Goal: Check status: Check status

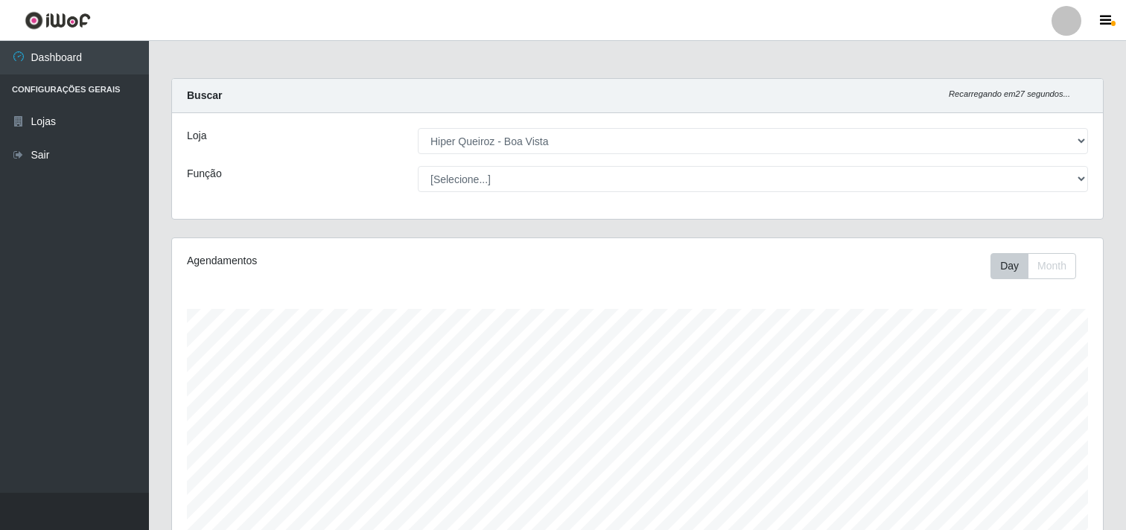
select select "514"
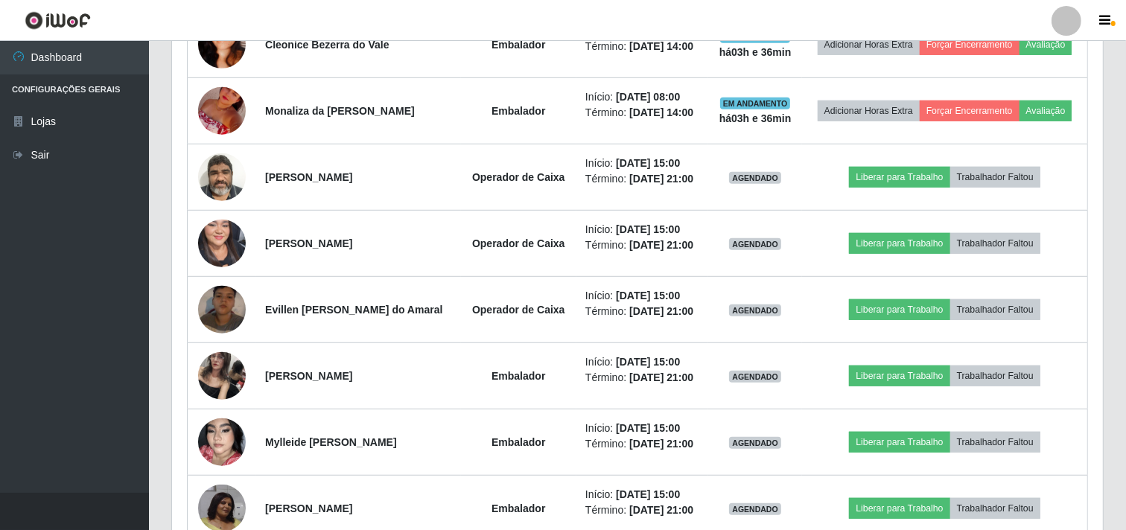
scroll to position [308, 931]
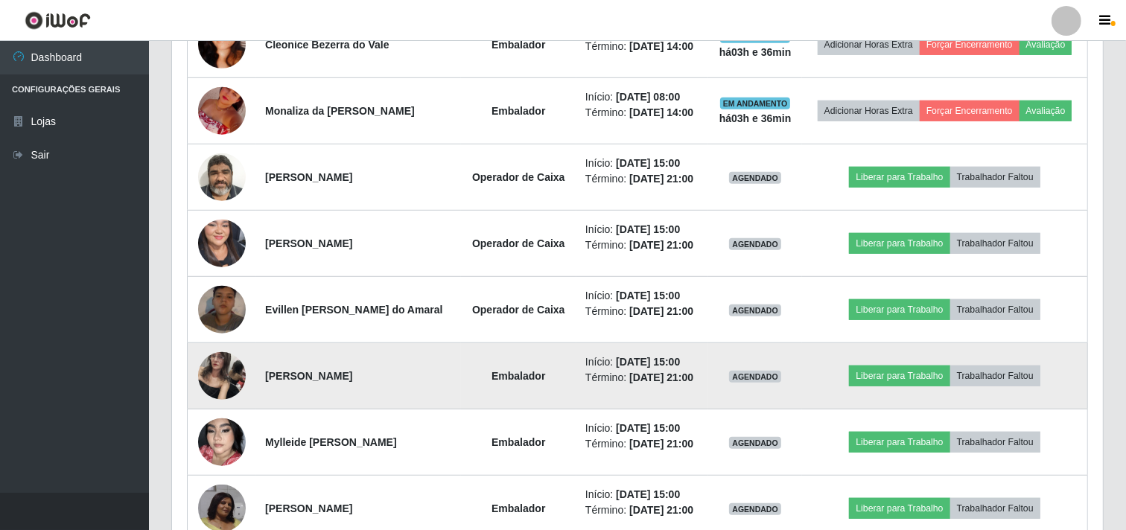
click at [224, 372] on img at bounding box center [222, 375] width 48 height 63
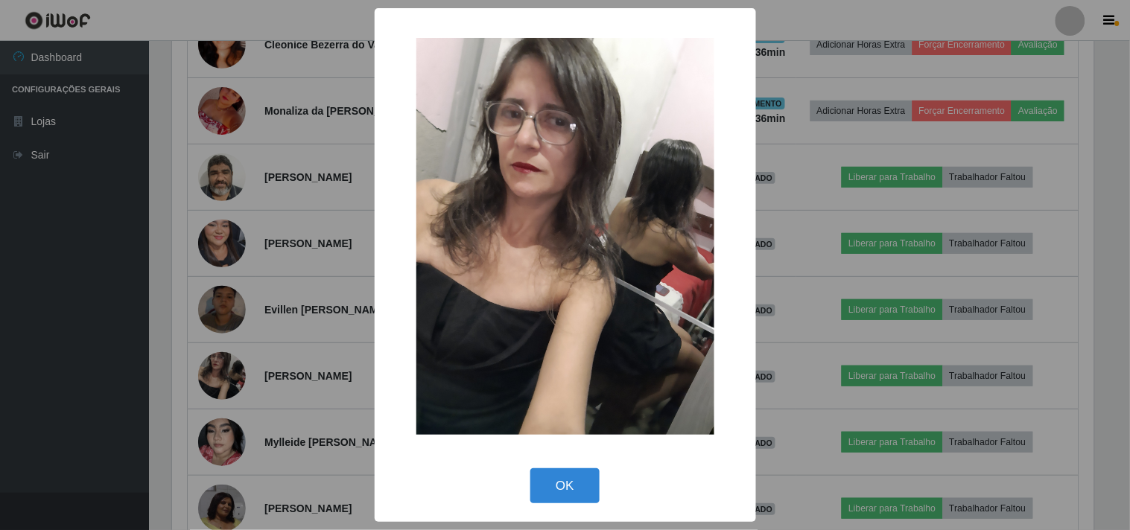
click at [214, 299] on div "× OK Cancel" at bounding box center [565, 265] width 1130 height 530
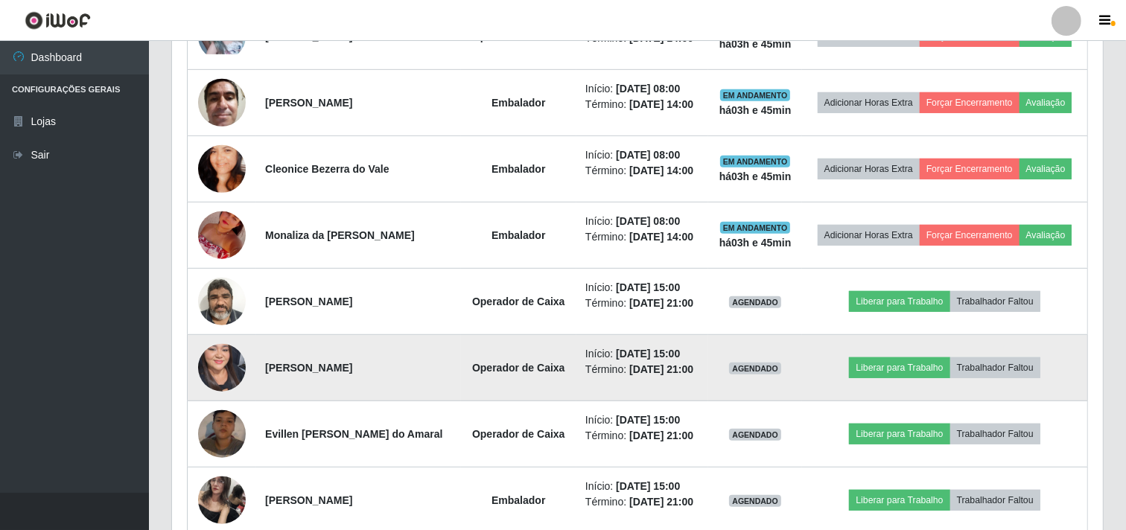
scroll to position [745, 0]
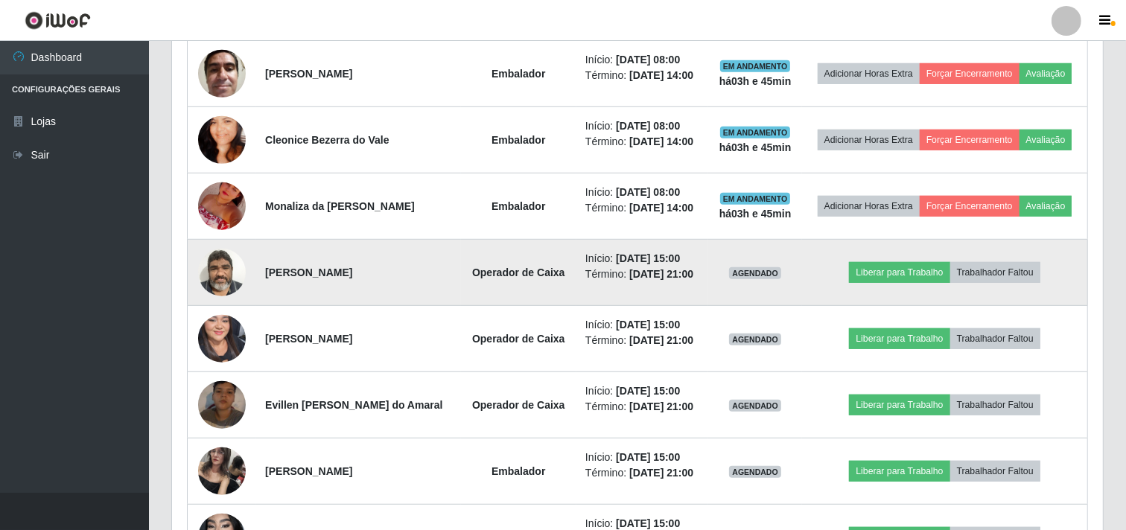
click at [217, 278] on img at bounding box center [222, 272] width 48 height 63
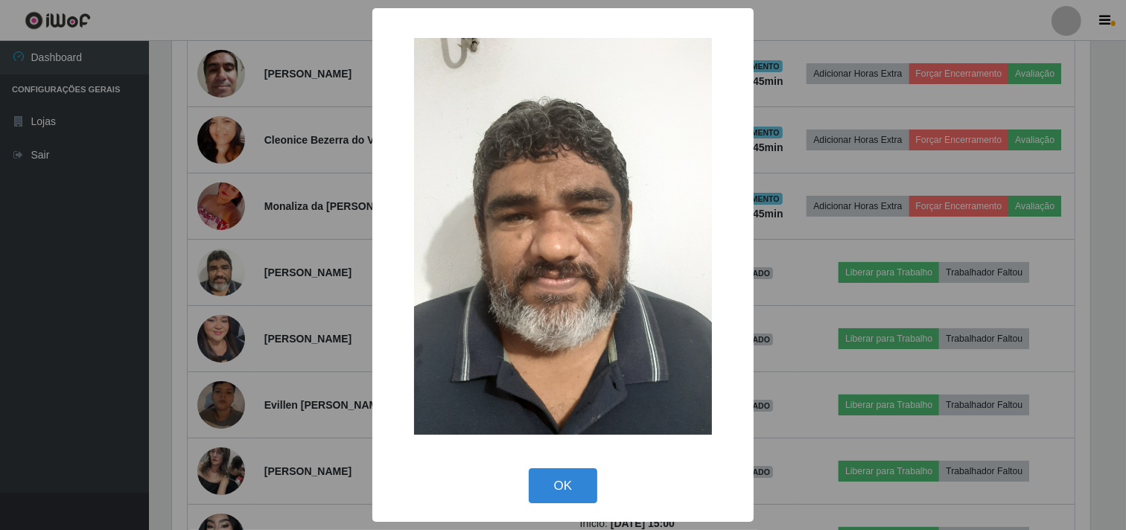
scroll to position [308, 921]
click at [225, 324] on div "× OK Cancel" at bounding box center [565, 265] width 1130 height 530
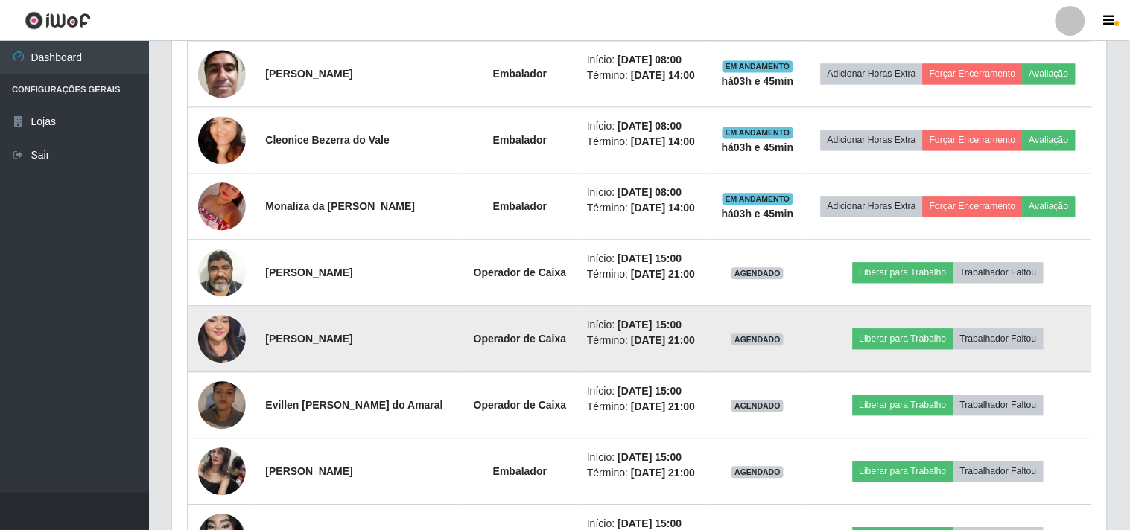
scroll to position [308, 931]
click at [229, 344] on img at bounding box center [222, 338] width 48 height 103
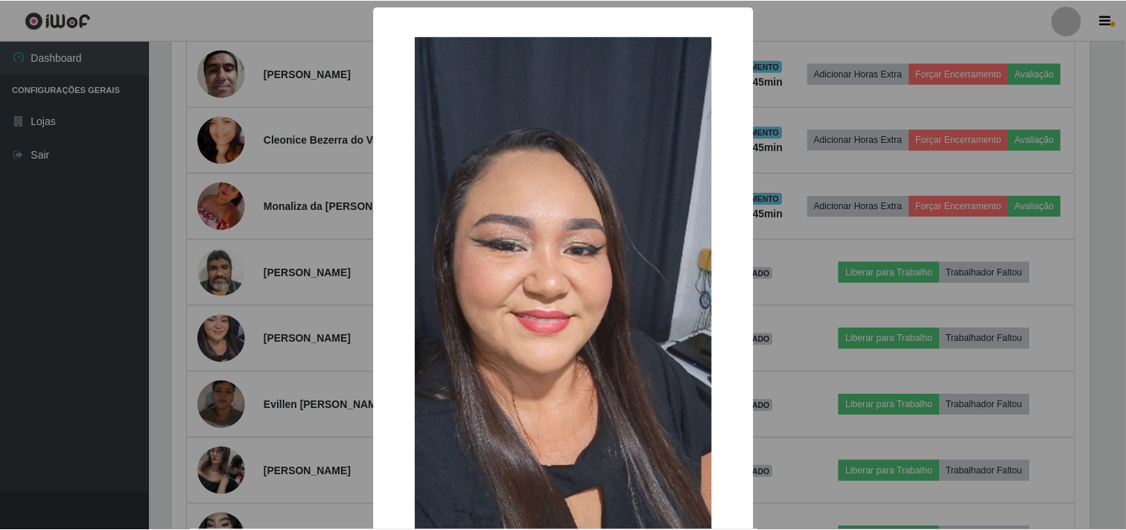
scroll to position [308, 921]
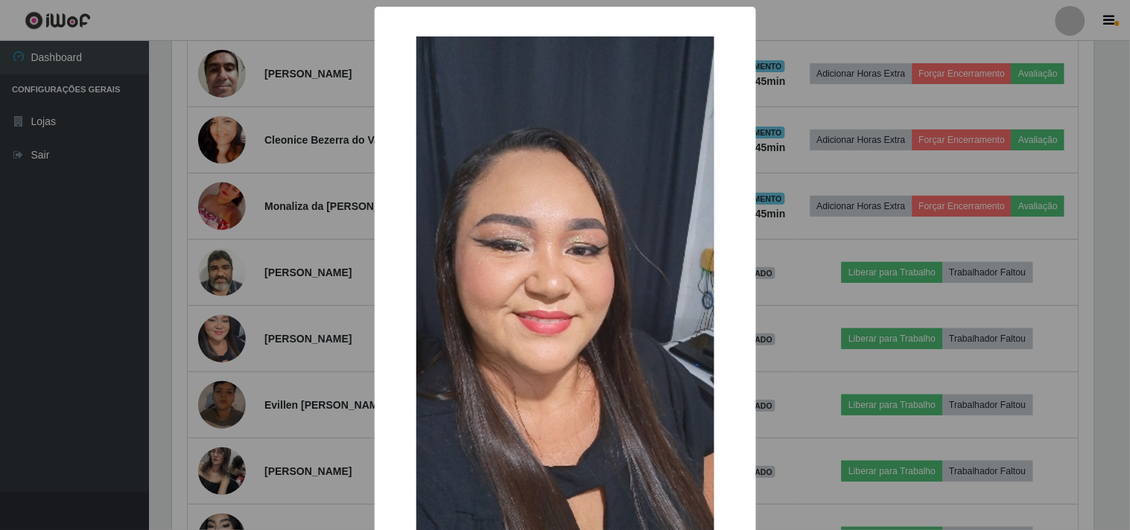
click at [231, 344] on div "× OK Cancel" at bounding box center [565, 265] width 1130 height 530
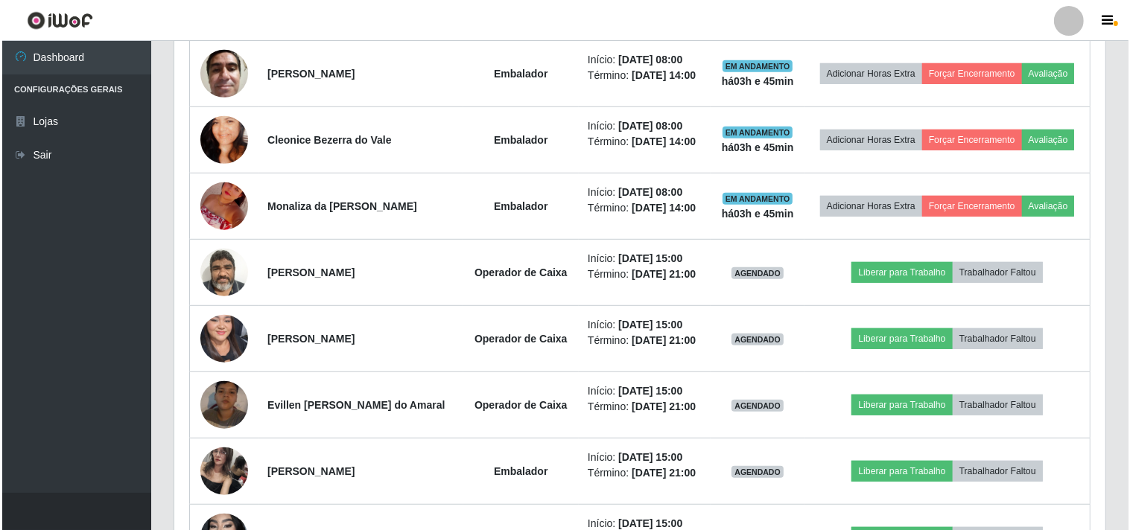
scroll to position [308, 931]
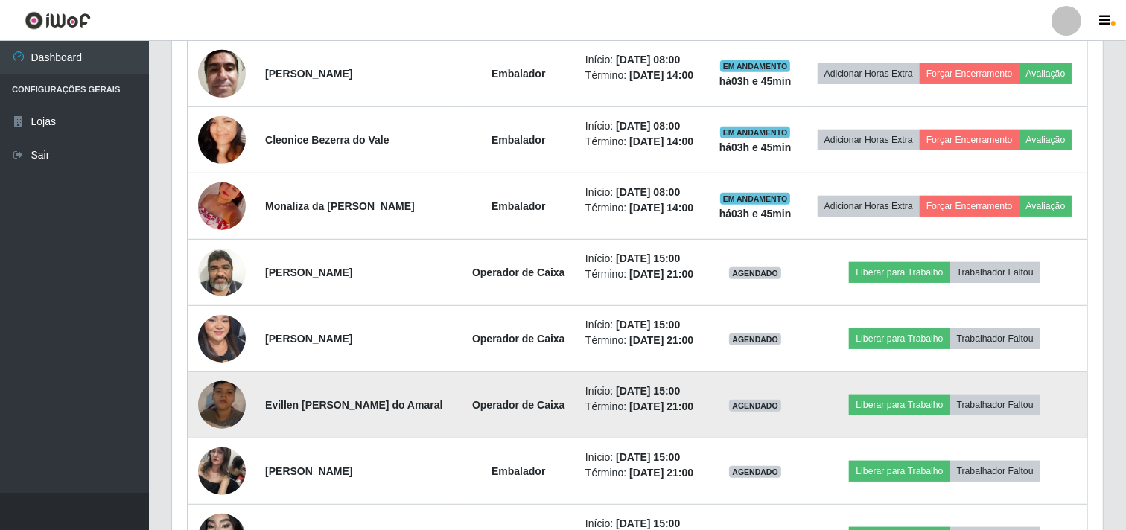
click at [210, 403] on img at bounding box center [222, 405] width 48 height 85
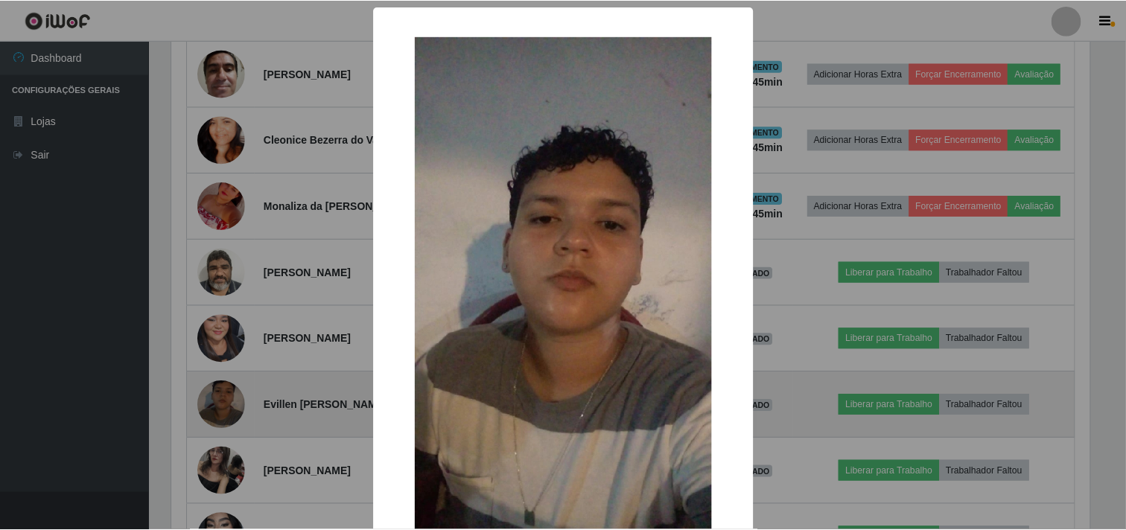
scroll to position [308, 921]
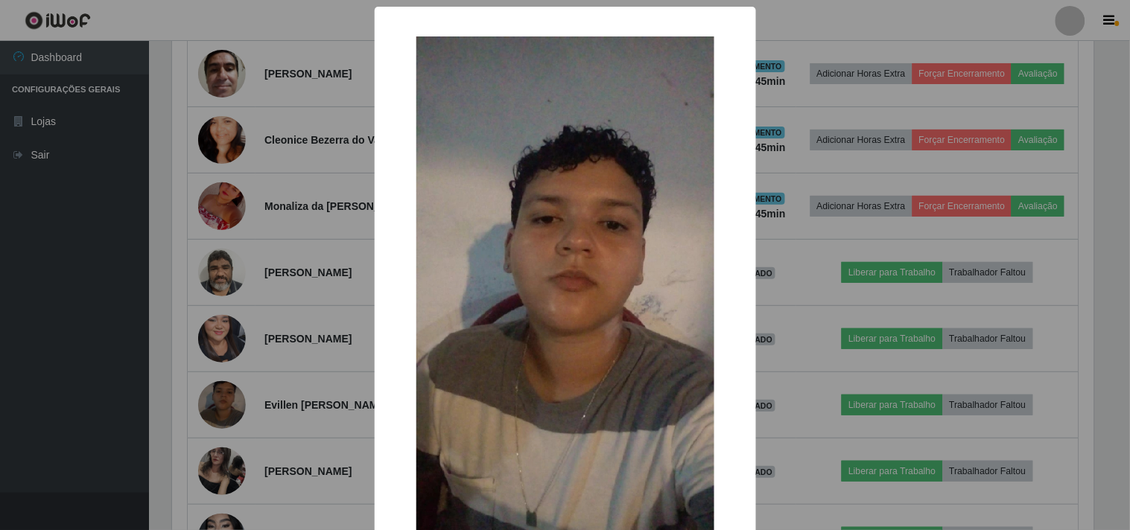
click at [211, 403] on div "× OK Cancel" at bounding box center [565, 265] width 1130 height 530
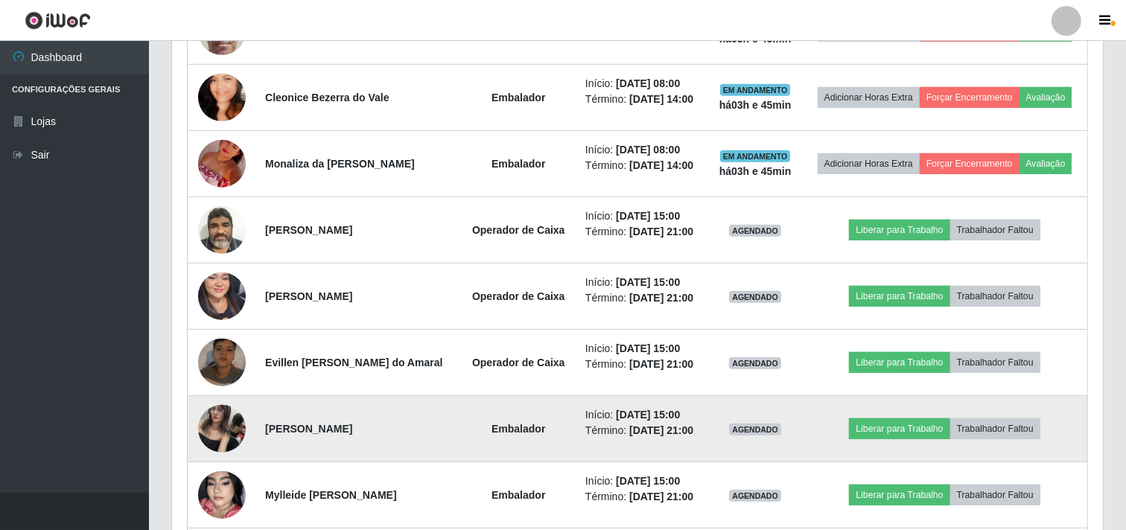
scroll to position [910, 0]
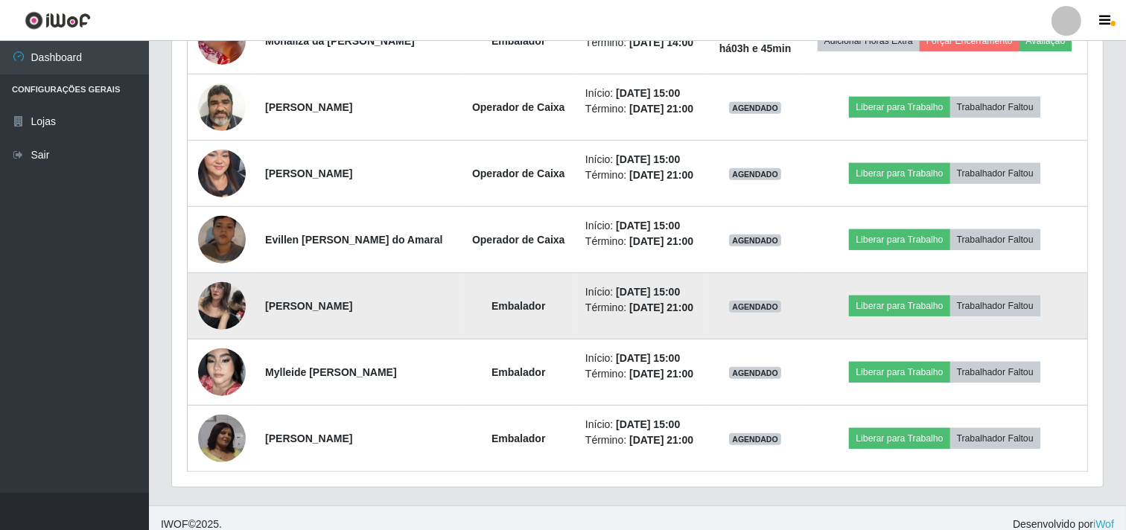
click at [211, 324] on img at bounding box center [222, 305] width 48 height 63
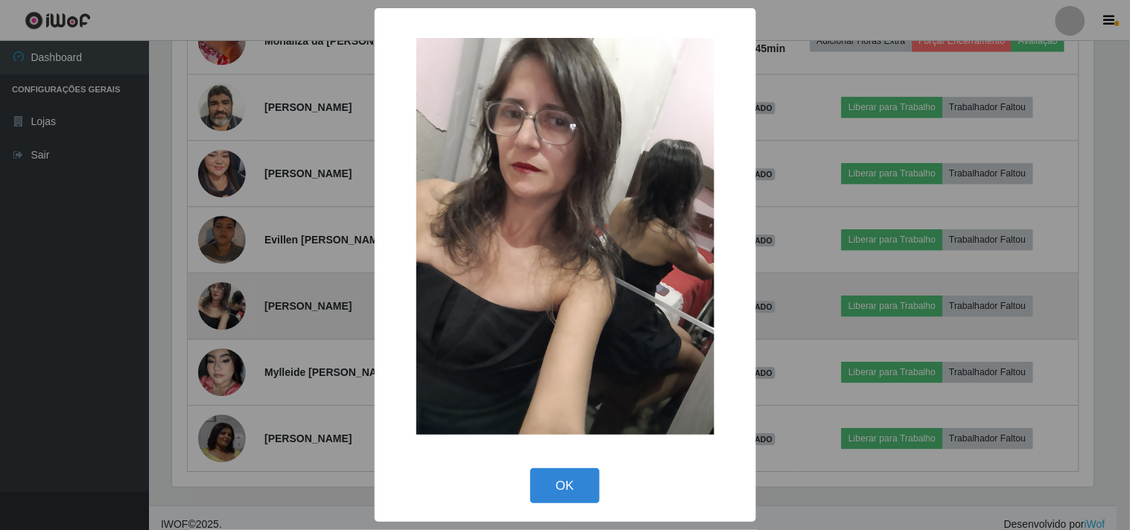
click at [214, 322] on div "× OK Cancel" at bounding box center [565, 265] width 1130 height 530
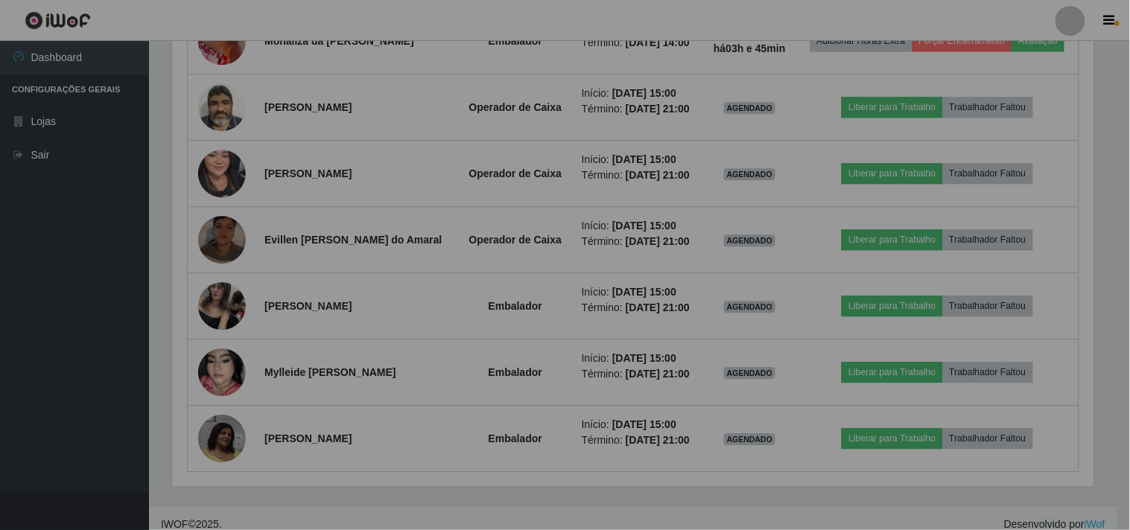
scroll to position [308, 931]
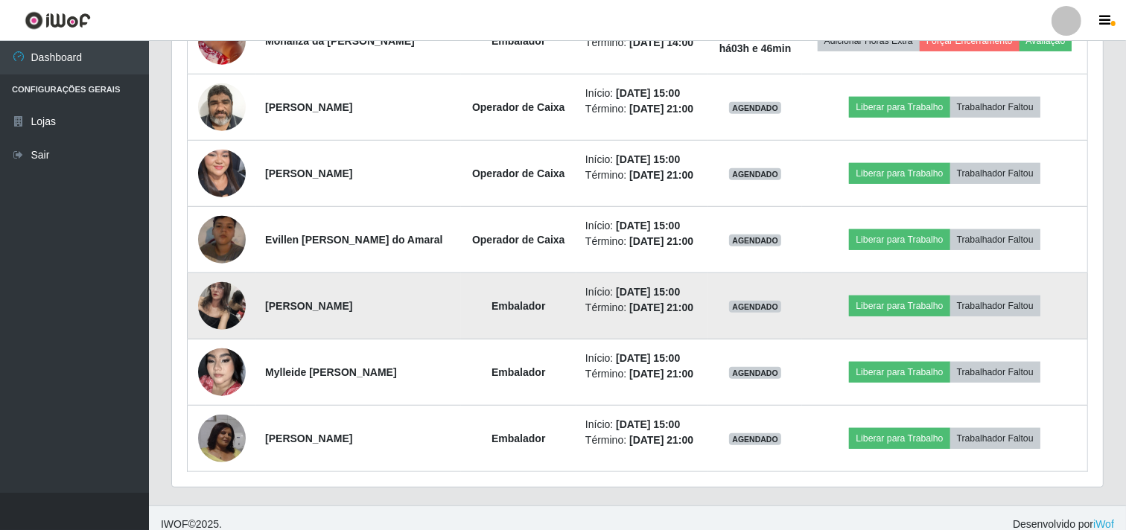
click at [229, 320] on img at bounding box center [222, 305] width 48 height 63
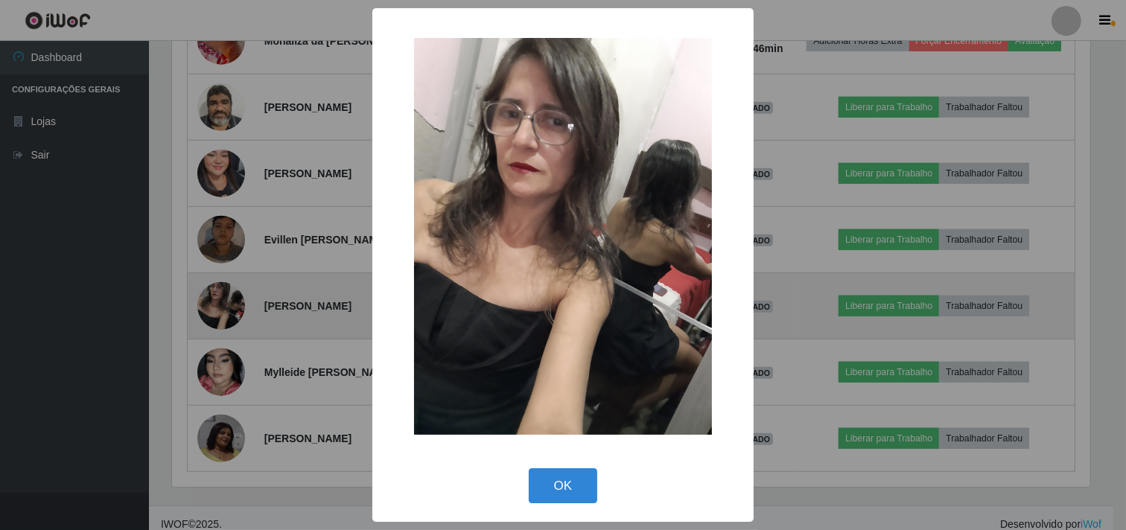
scroll to position [308, 921]
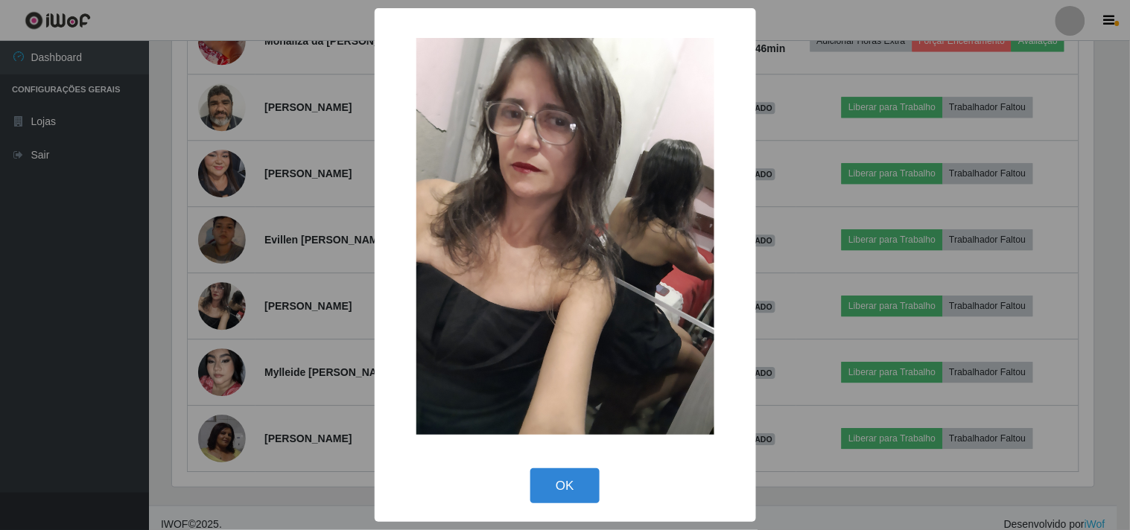
click at [211, 290] on div "× OK Cancel" at bounding box center [565, 265] width 1130 height 530
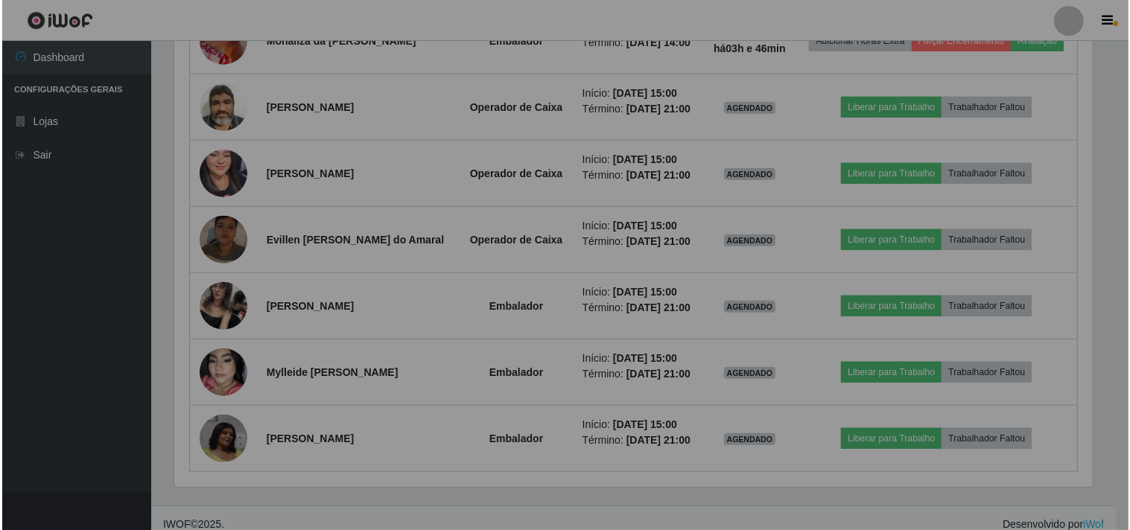
scroll to position [308, 931]
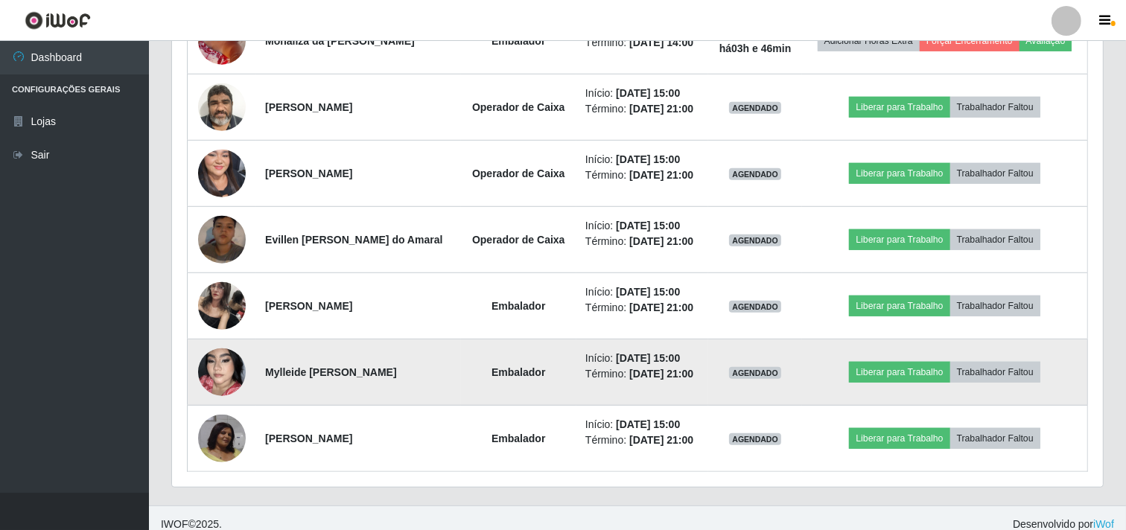
click at [217, 363] on img at bounding box center [222, 372] width 48 height 85
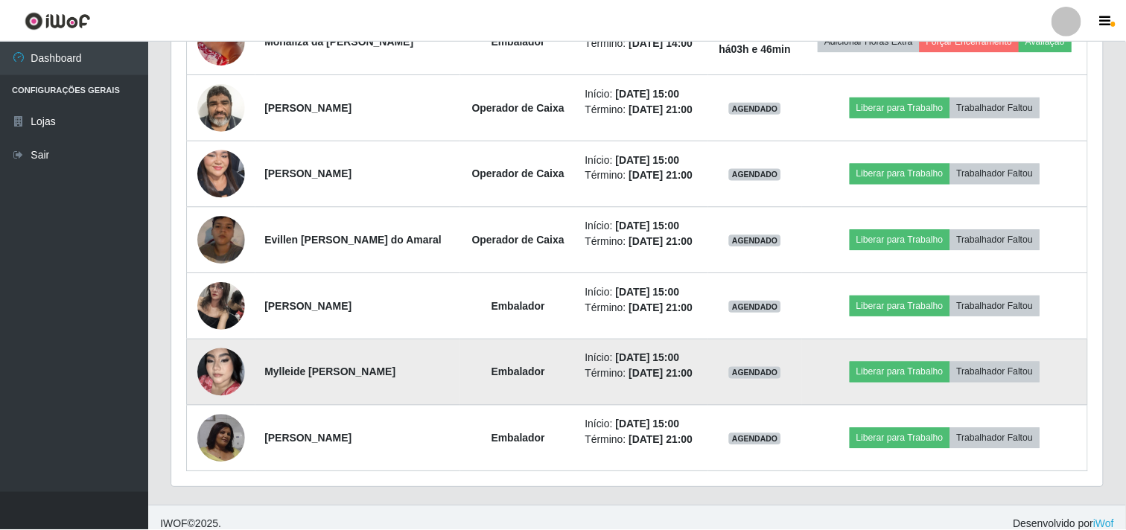
scroll to position [308, 921]
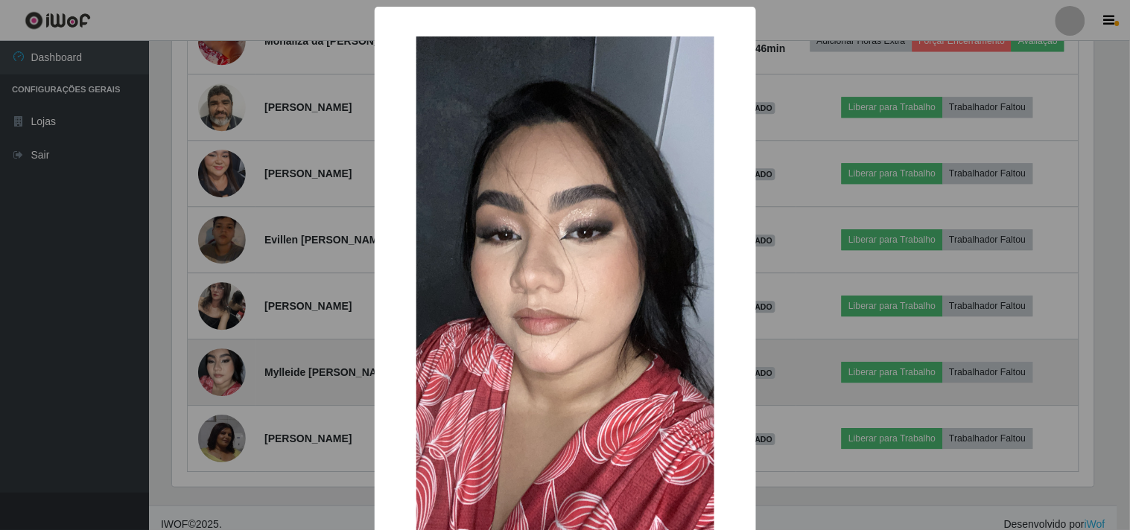
click at [217, 363] on div "× OK Cancel" at bounding box center [565, 265] width 1130 height 530
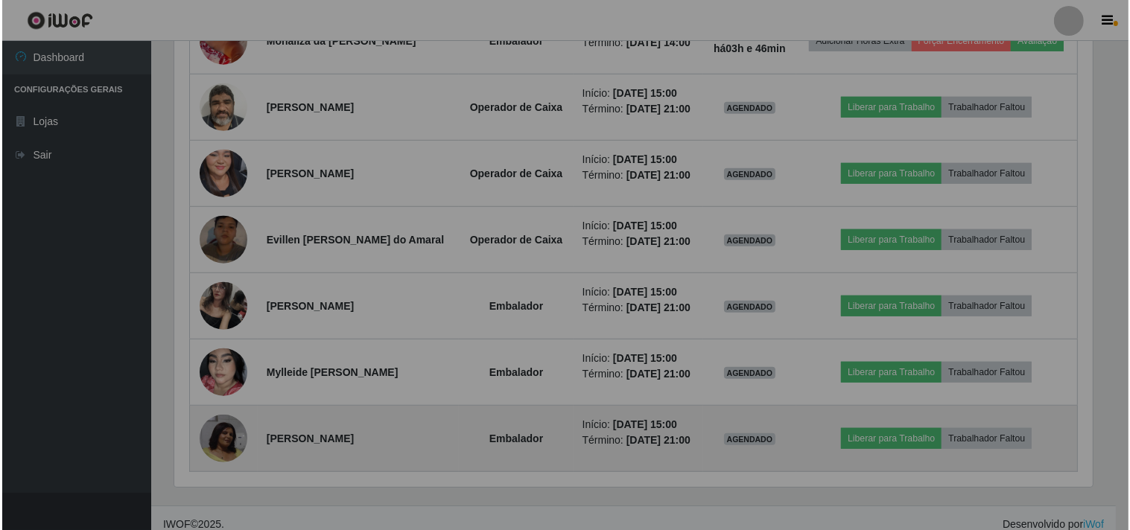
scroll to position [308, 931]
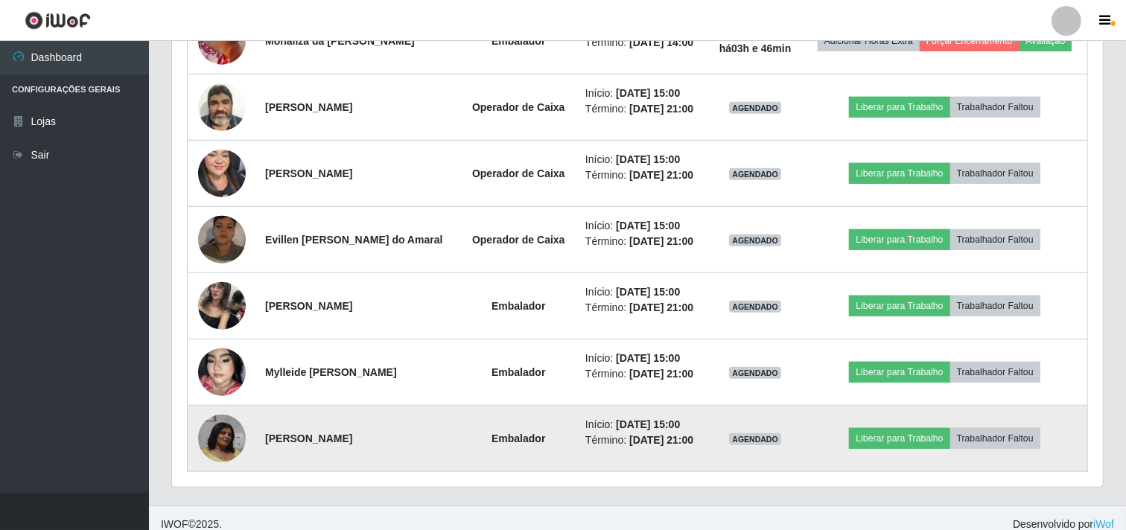
click at [217, 435] on img at bounding box center [222, 439] width 48 height 48
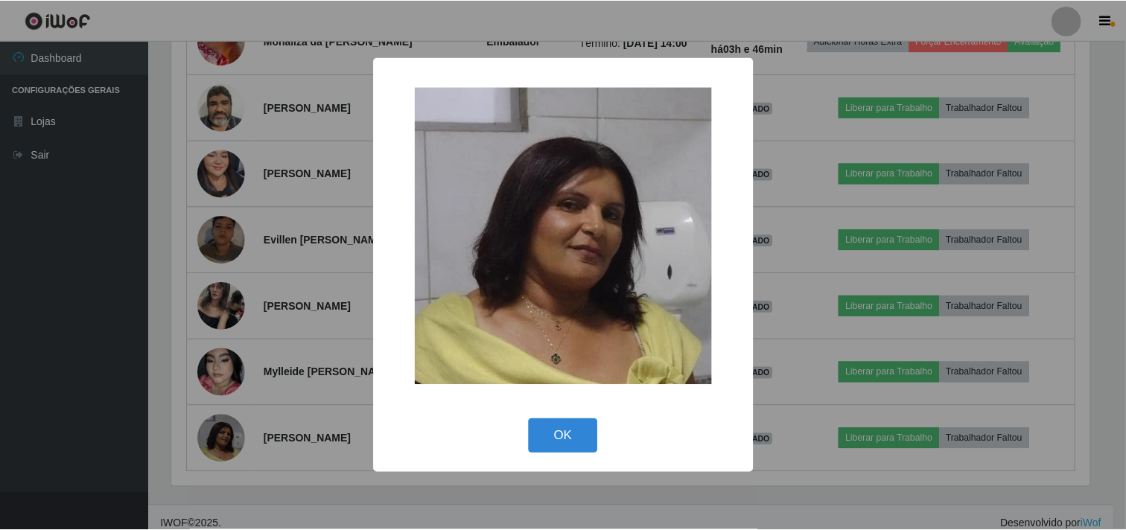
scroll to position [308, 921]
click at [206, 383] on div "× OK Cancel" at bounding box center [565, 265] width 1130 height 530
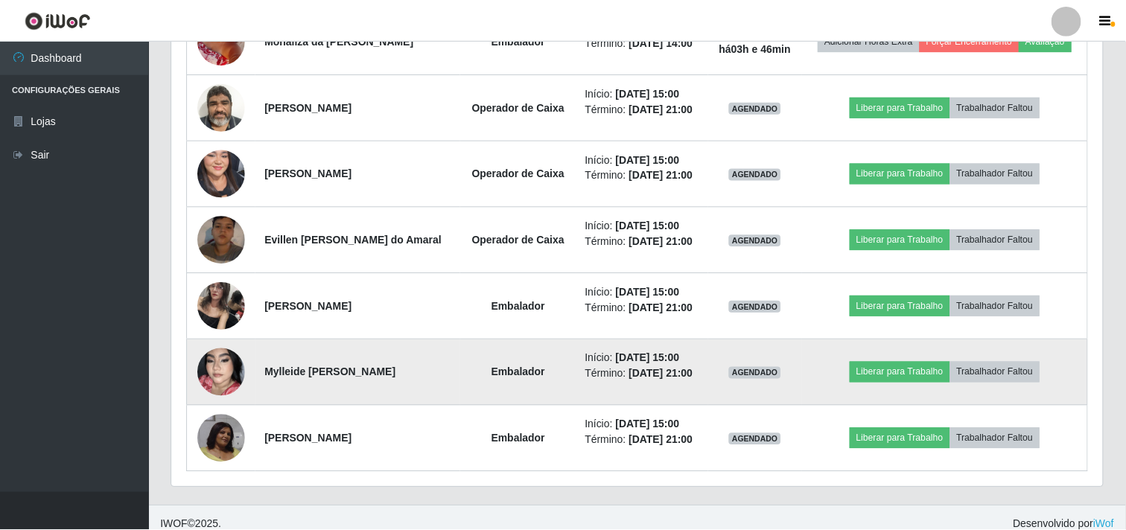
scroll to position [0, 0]
